Goal: Navigation & Orientation: Find specific page/section

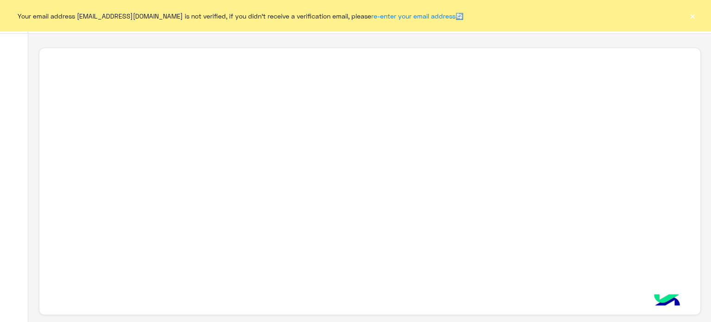
click at [692, 16] on button "×" at bounding box center [691, 15] width 9 height 9
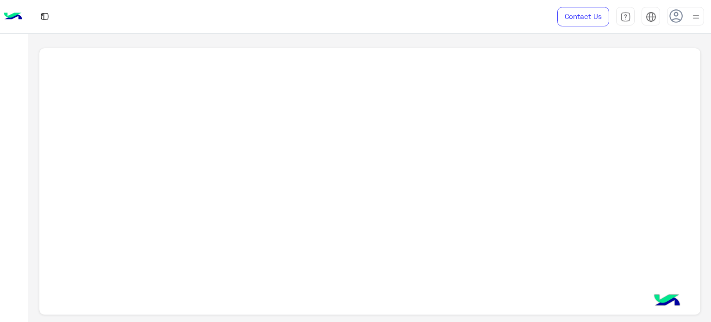
click at [693, 16] on img at bounding box center [696, 17] width 12 height 12
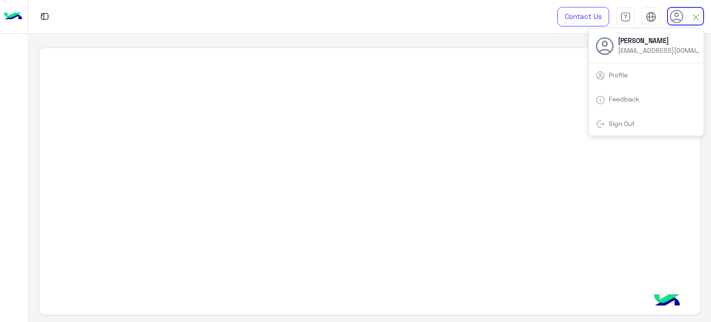
click at [697, 14] on img at bounding box center [695, 17] width 11 height 11
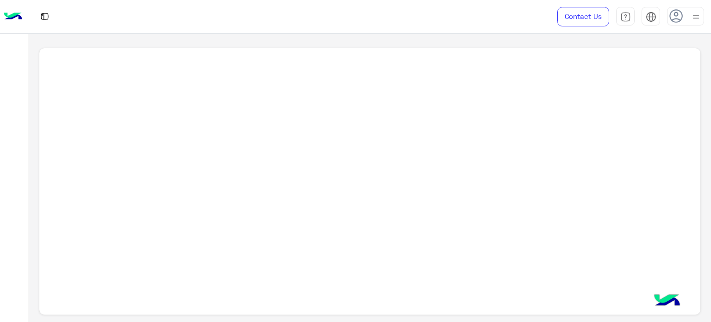
click at [696, 18] on img at bounding box center [696, 17] width 12 height 12
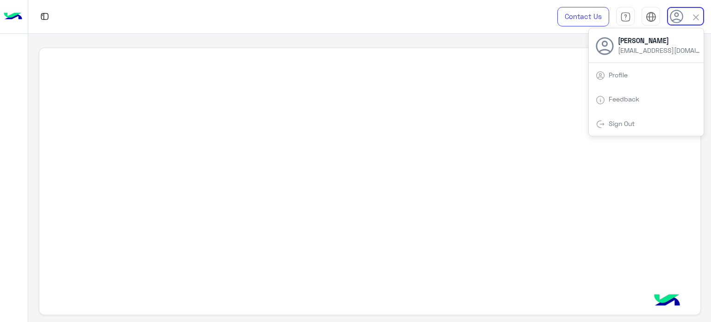
click at [641, 74] on div "Profile" at bounding box center [645, 74] width 115 height 25
click at [544, 47] on div at bounding box center [369, 178] width 682 height 288
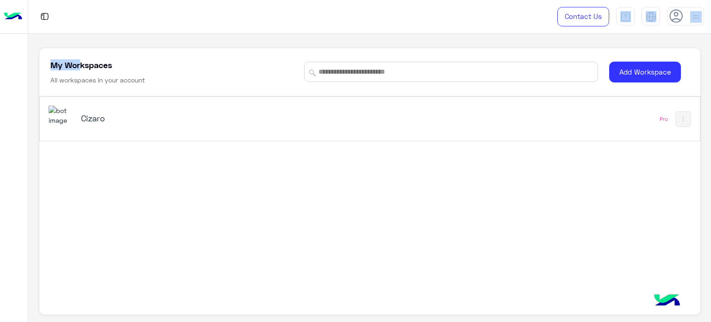
drag, startPoint x: 222, startPoint y: 11, endPoint x: 80, endPoint y: 69, distance: 154.1
click at [80, 69] on div "Contact Us Help Center عربي English My Workspaces All workspaces in your accoun…" at bounding box center [369, 161] width 682 height 322
click at [94, 124] on div "Cizaro" at bounding box center [196, 118] width 231 height 13
click at [138, 124] on div "Cizaro" at bounding box center [196, 118] width 231 height 13
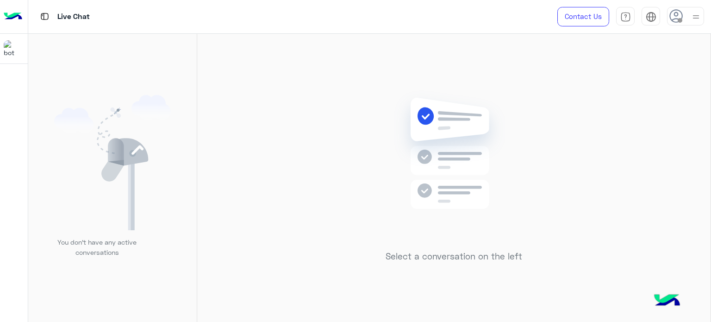
click at [694, 14] on img at bounding box center [696, 17] width 12 height 12
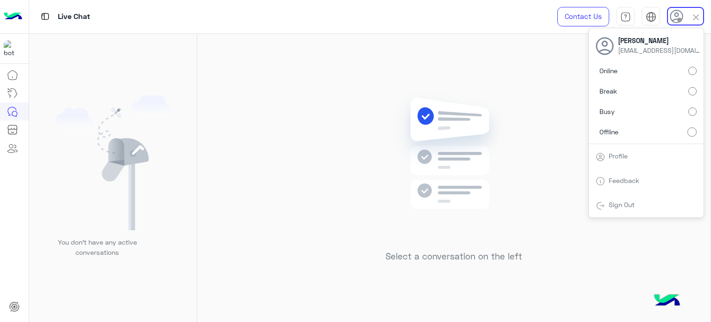
click at [625, 68] on label "Online" at bounding box center [645, 70] width 101 height 17
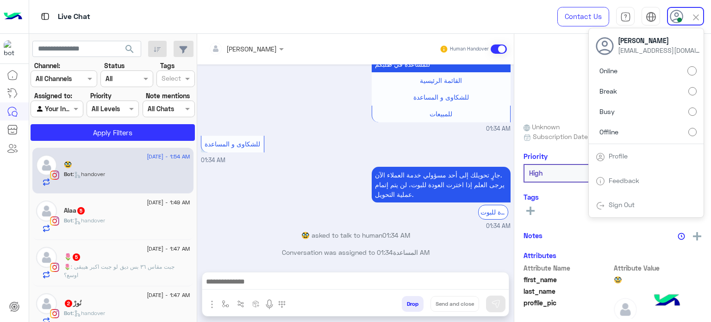
scroll to position [1063, 0]
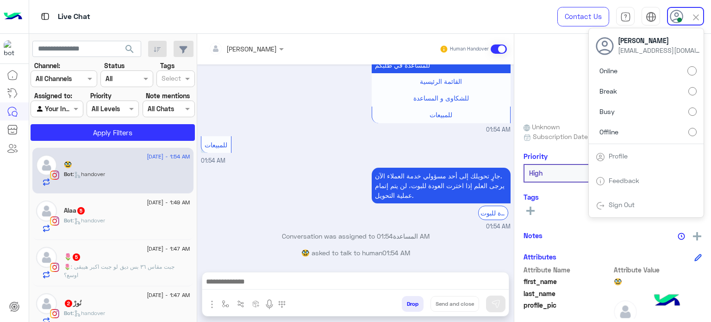
click at [544, 66] on div "🥸 Reachable" at bounding box center [612, 85] width 178 height 65
